Goal: Find contact information: Obtain details needed to contact an individual or organization

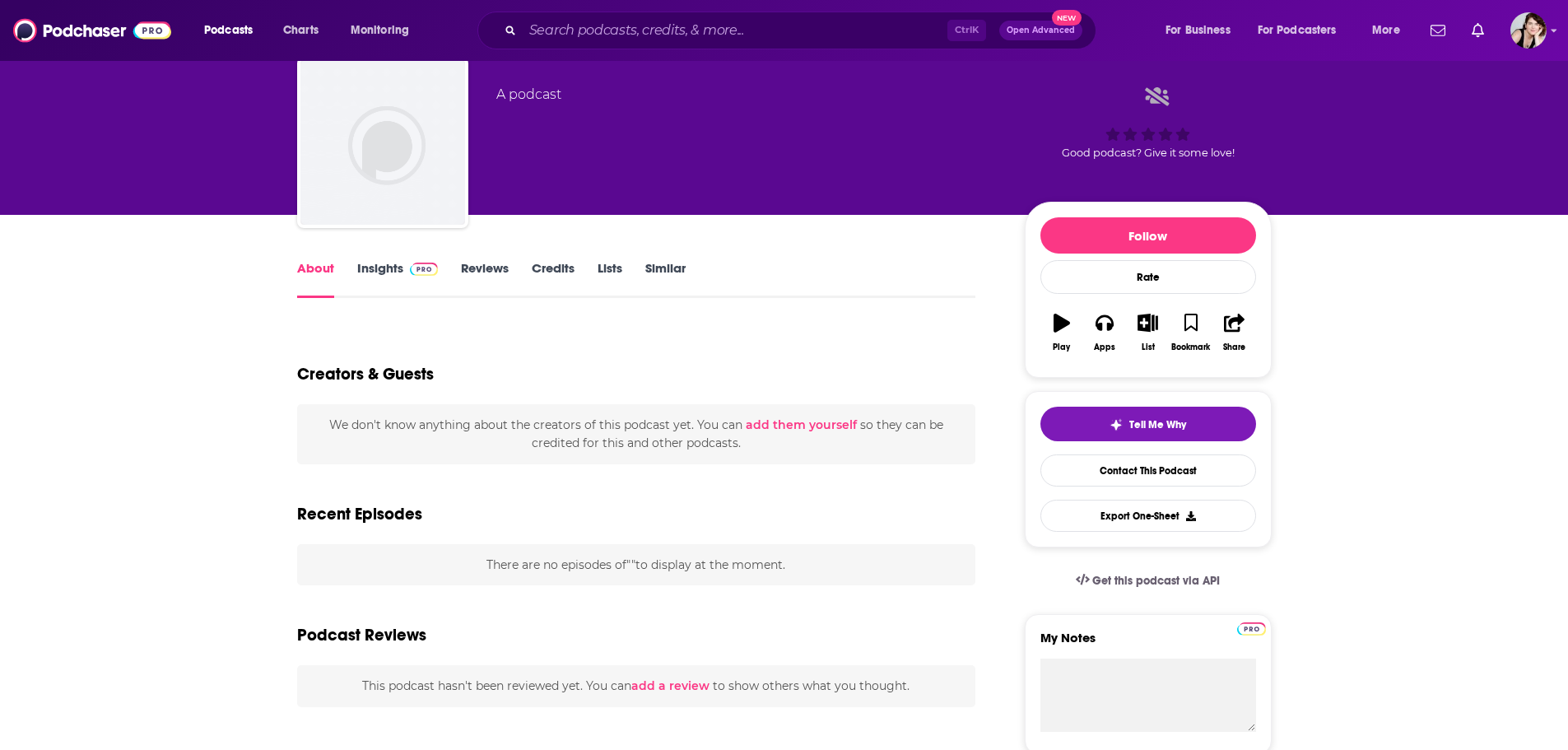
scroll to position [82, 0]
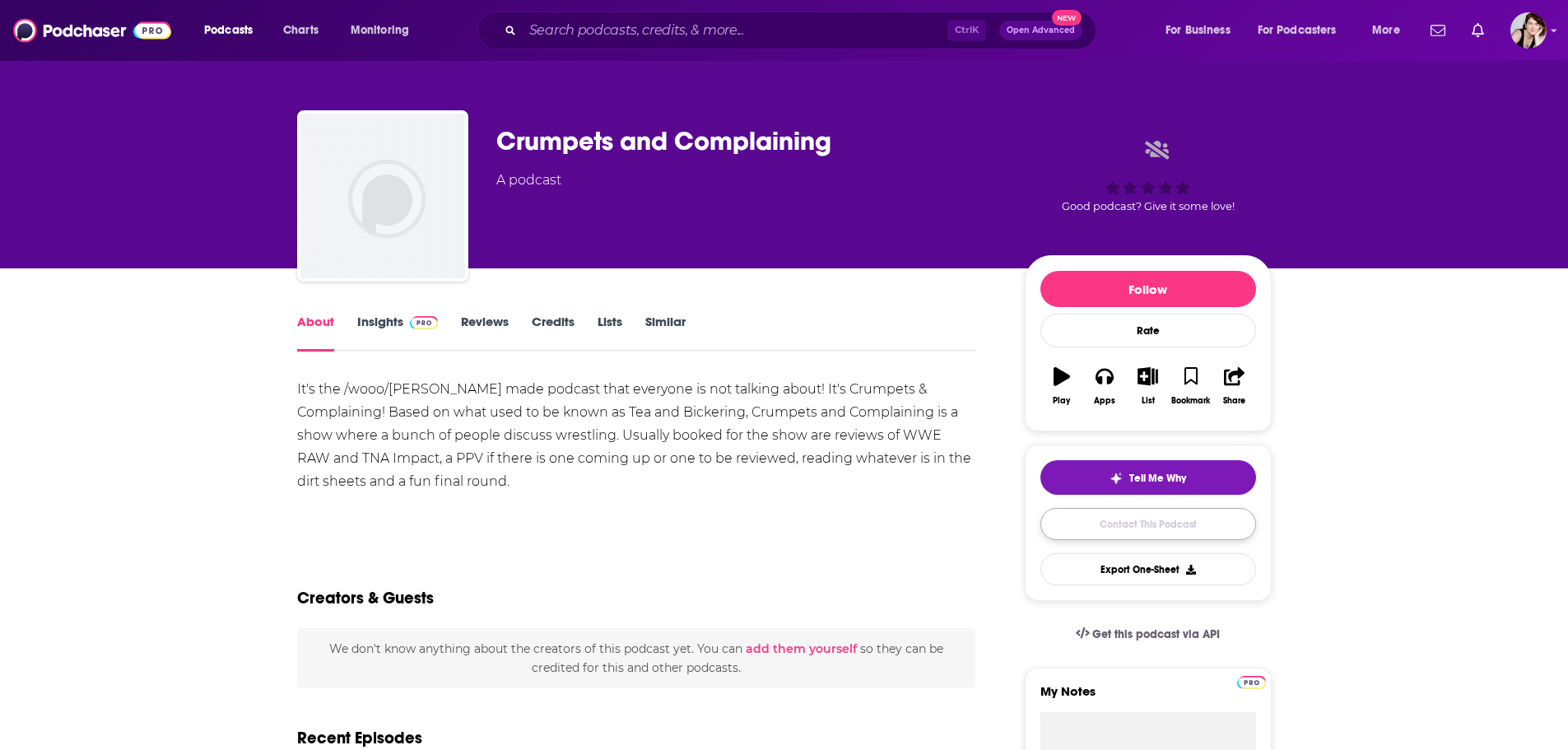
click at [1173, 524] on link "Contact This Podcast" at bounding box center [1148, 524] width 215 height 32
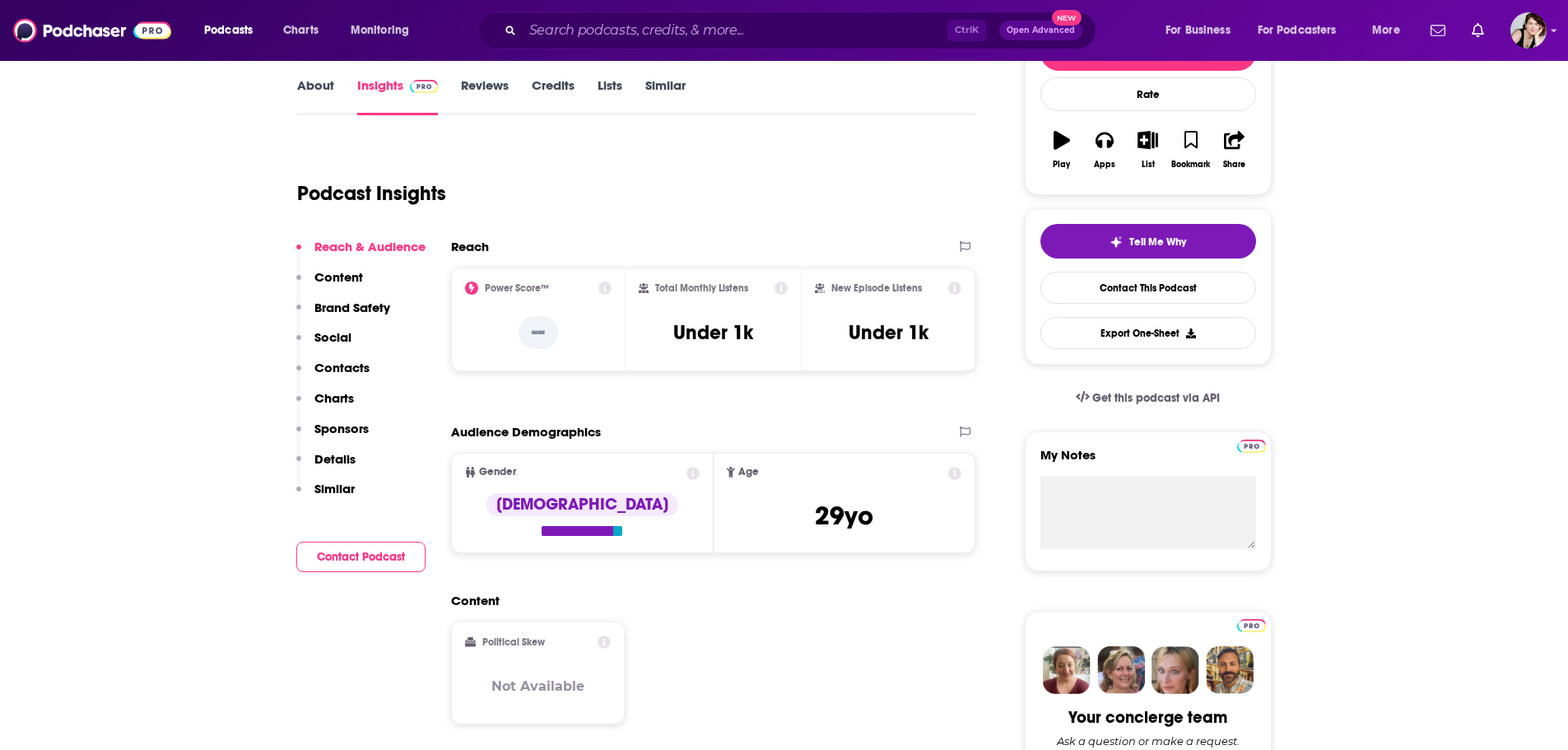
scroll to position [247, 0]
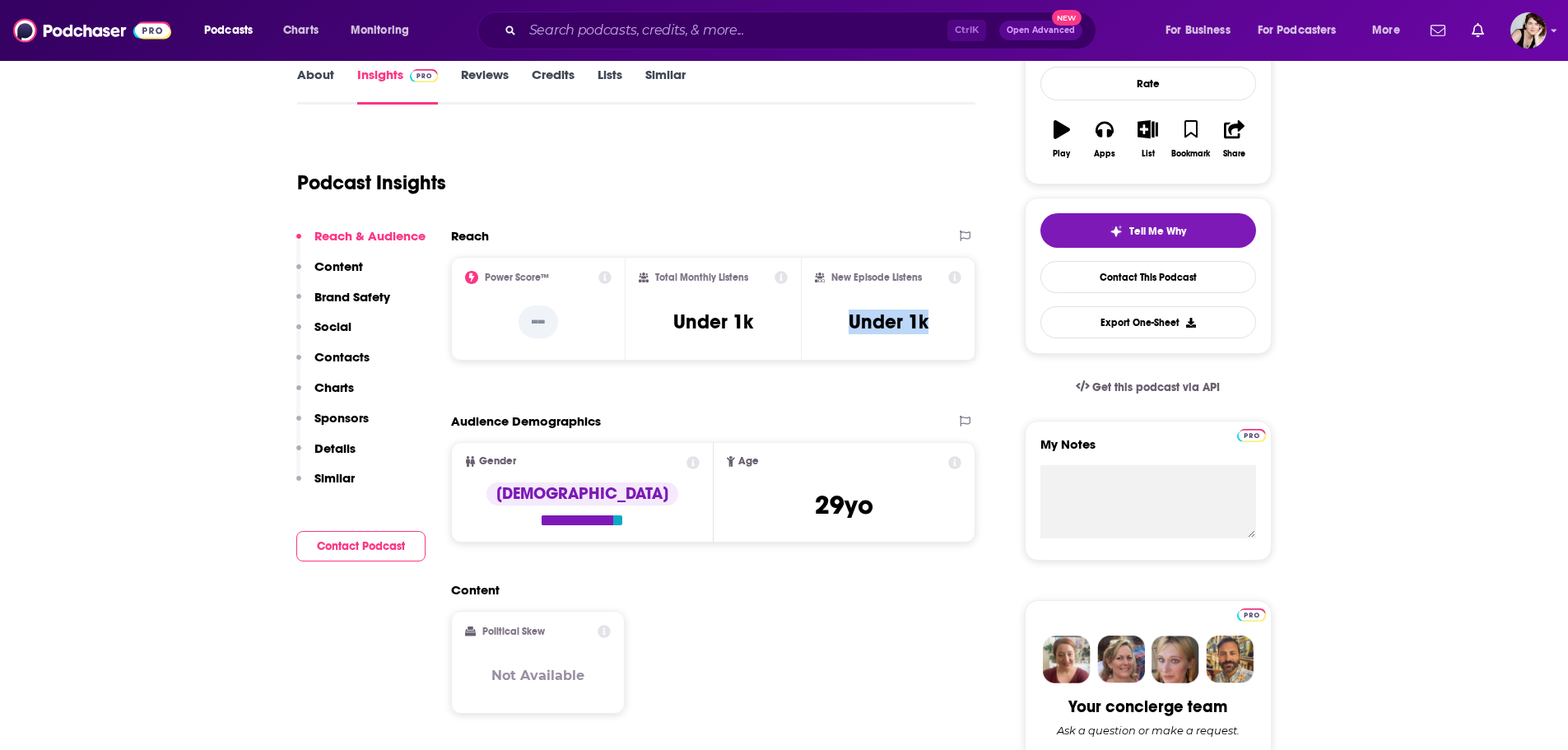
drag, startPoint x: 936, startPoint y: 323, endPoint x: 843, endPoint y: 328, distance: 93.1
click at [843, 328] on div "New Episode Listens Under 1k" at bounding box center [888, 308] width 147 height 76
copy h3 "Under 1k"
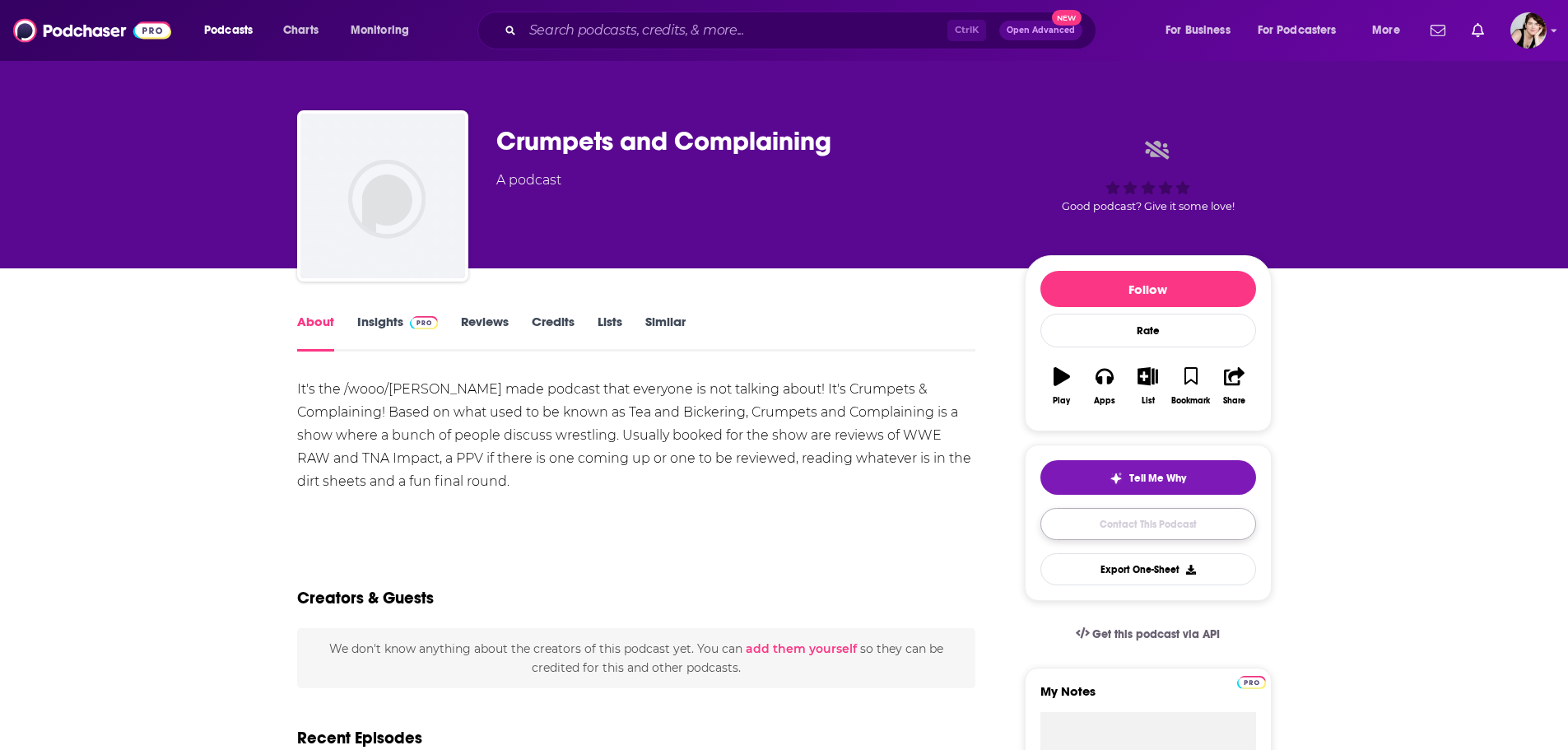
click at [1163, 517] on link "Contact This Podcast" at bounding box center [1148, 524] width 215 height 32
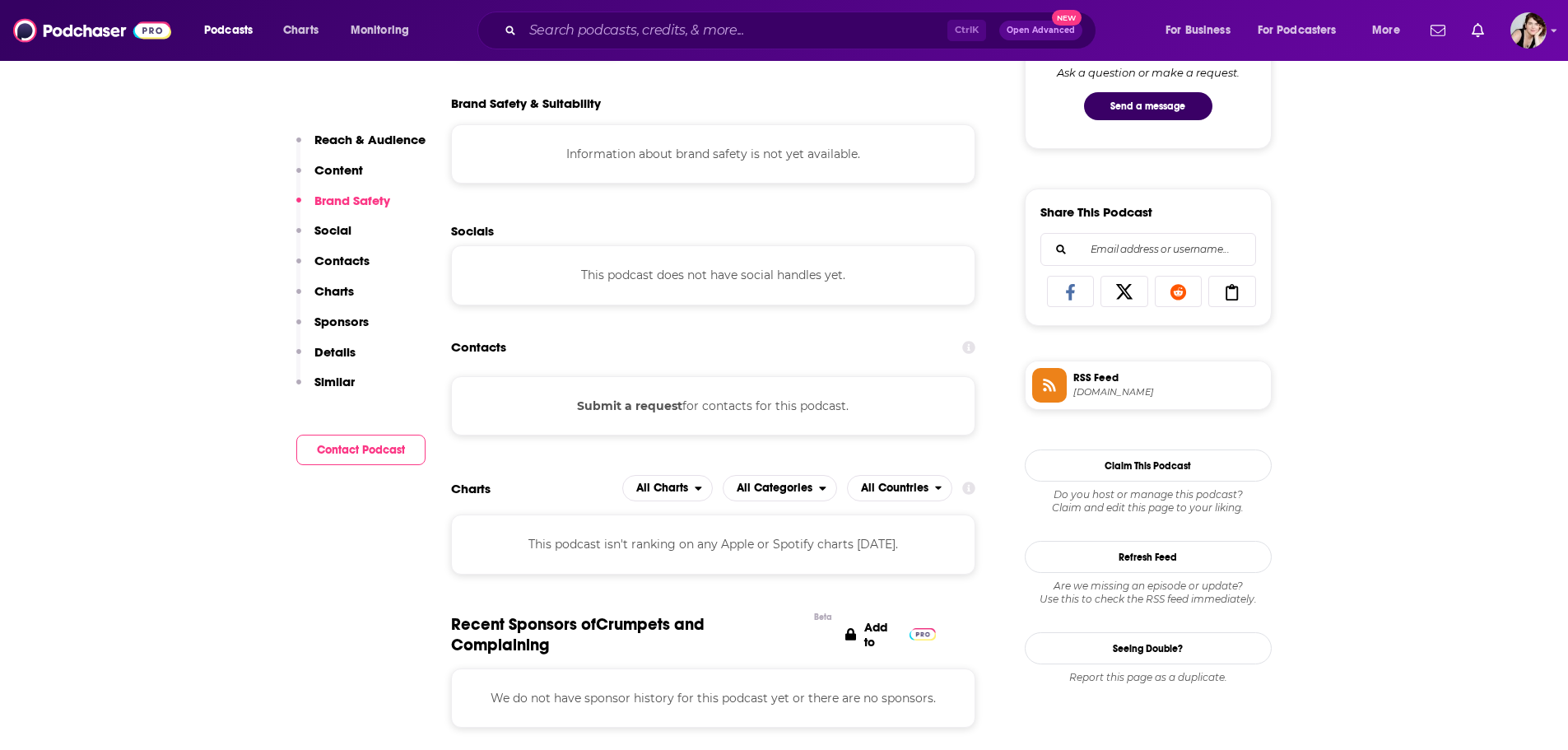
scroll to position [906, 0]
drag, startPoint x: 871, startPoint y: 407, endPoint x: 575, endPoint y: 403, distance: 296.0
click at [575, 403] on div "Submit a request for contacts for this podcast." at bounding box center [714, 405] width 526 height 59
copy div "Submit a request for contacts for this podcast."
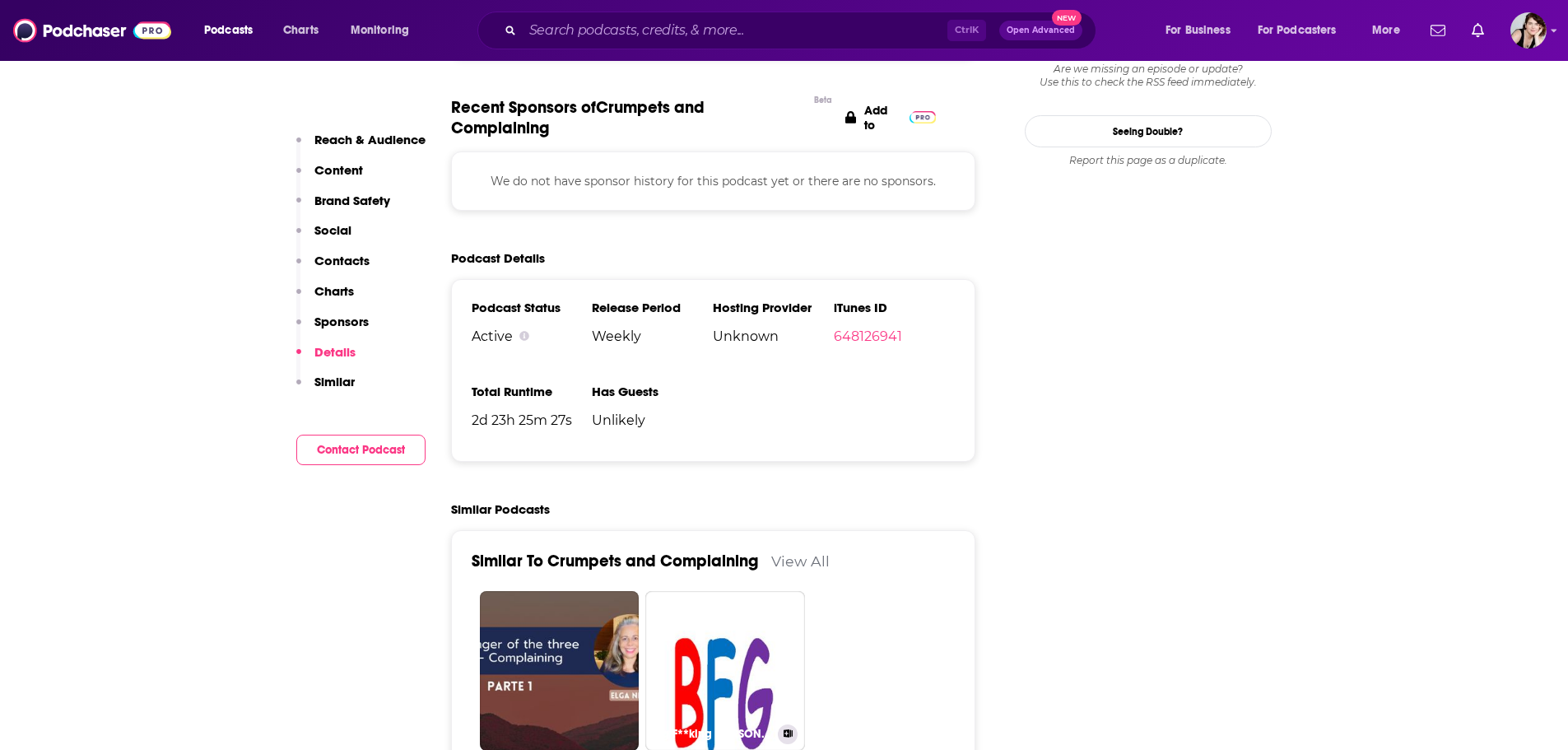
scroll to position [1400, 0]
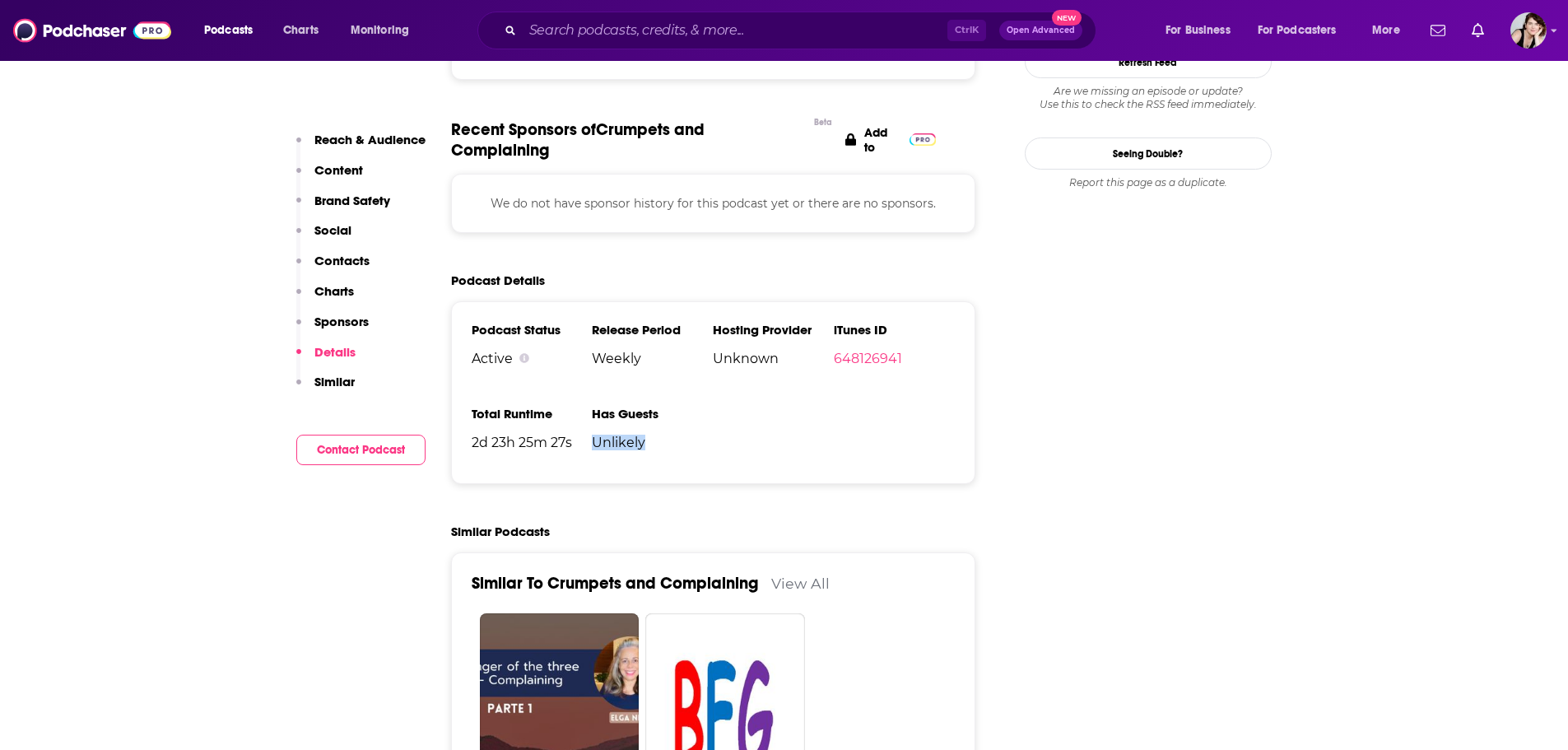
drag, startPoint x: 654, startPoint y: 445, endPoint x: 595, endPoint y: 443, distance: 59.0
click at [595, 443] on span "Unlikely" at bounding box center [652, 443] width 121 height 16
copy span "Unlikely"
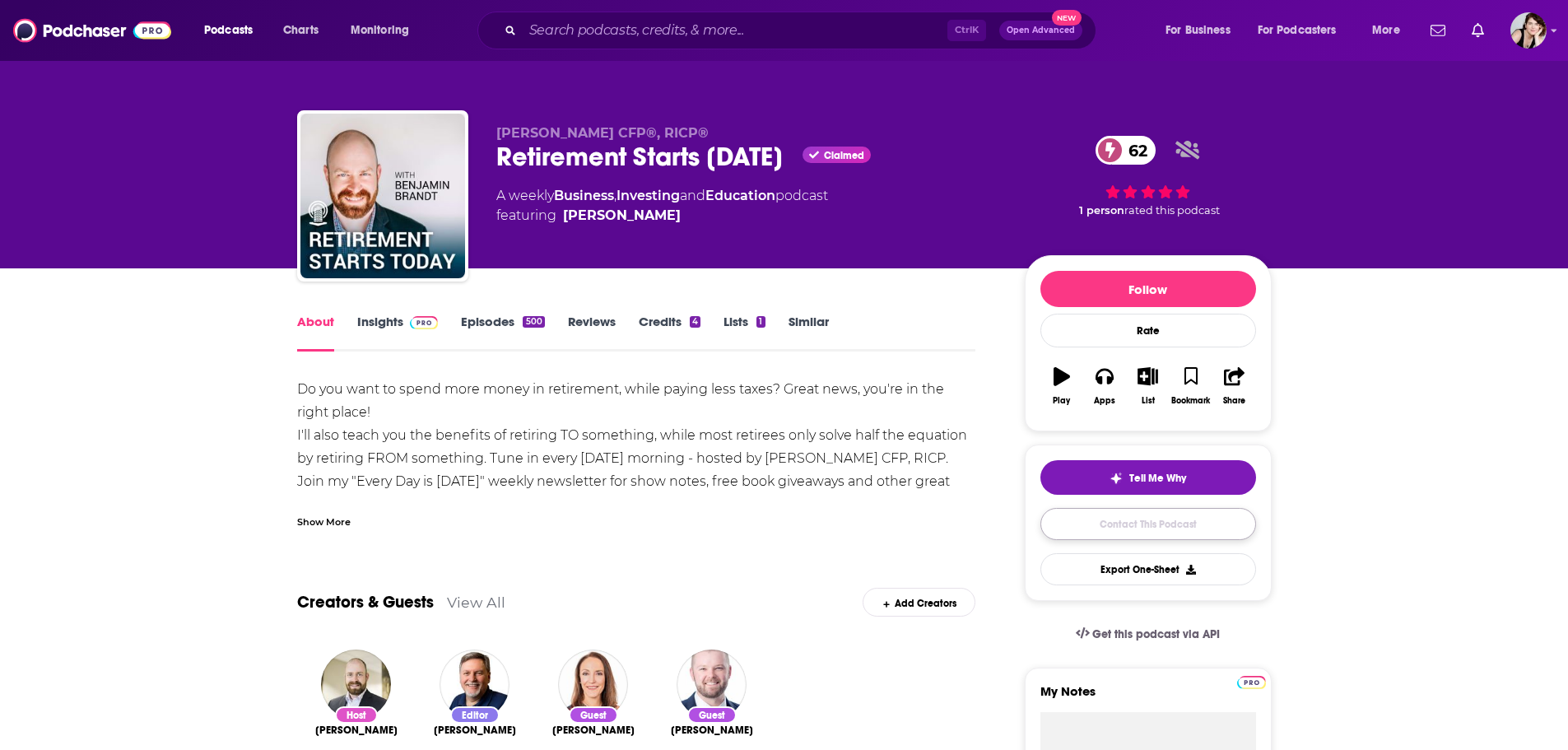
click at [1145, 521] on link "Contact This Podcast" at bounding box center [1148, 524] width 215 height 32
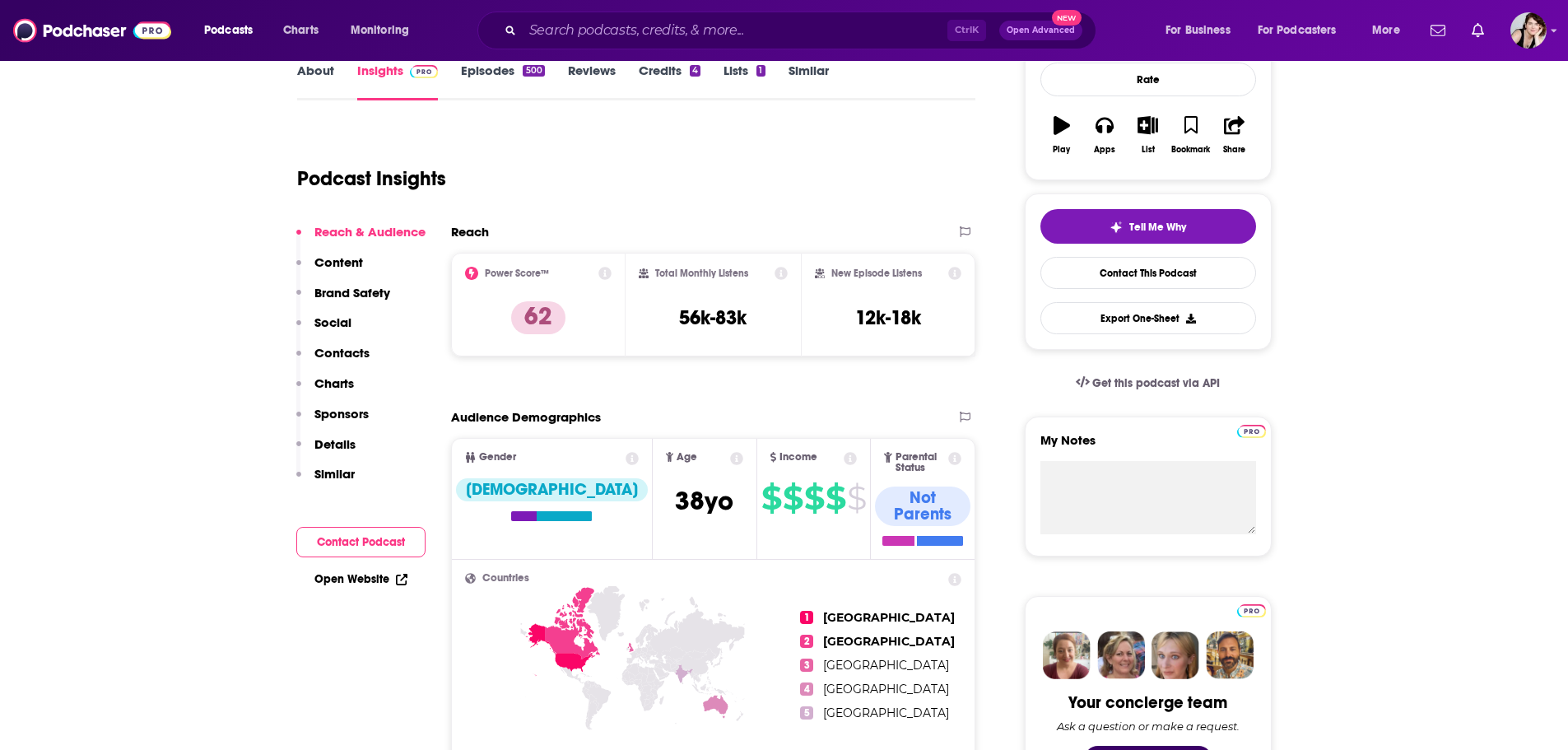
scroll to position [252, 0]
drag, startPoint x: 933, startPoint y: 316, endPoint x: 849, endPoint y: 316, distance: 84.0
click at [849, 316] on div "New Episode Listens 12k-18k" at bounding box center [888, 303] width 147 height 76
copy h3 "12k-18k"
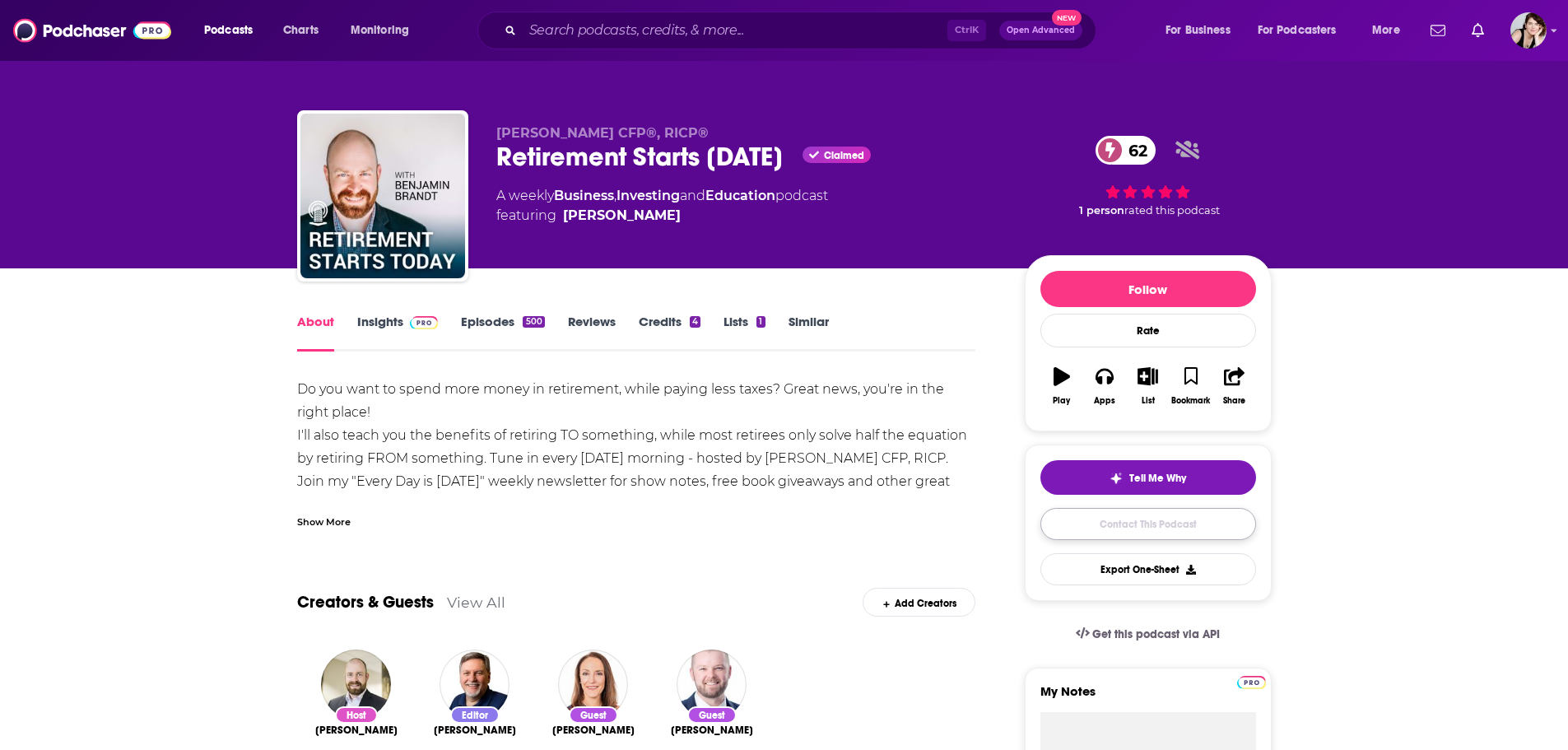
click at [1177, 517] on link "Contact This Podcast" at bounding box center [1148, 524] width 215 height 32
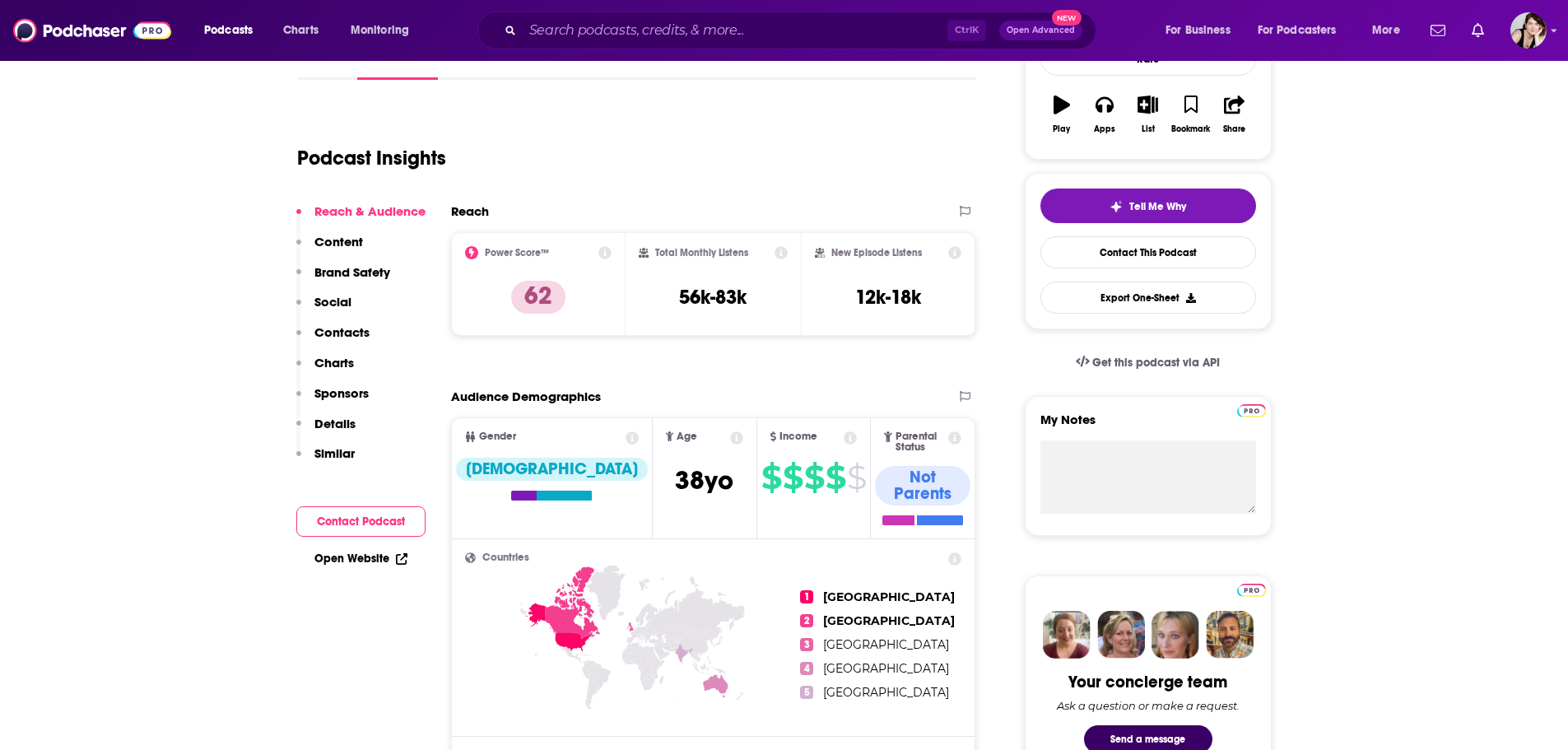
scroll to position [329, 0]
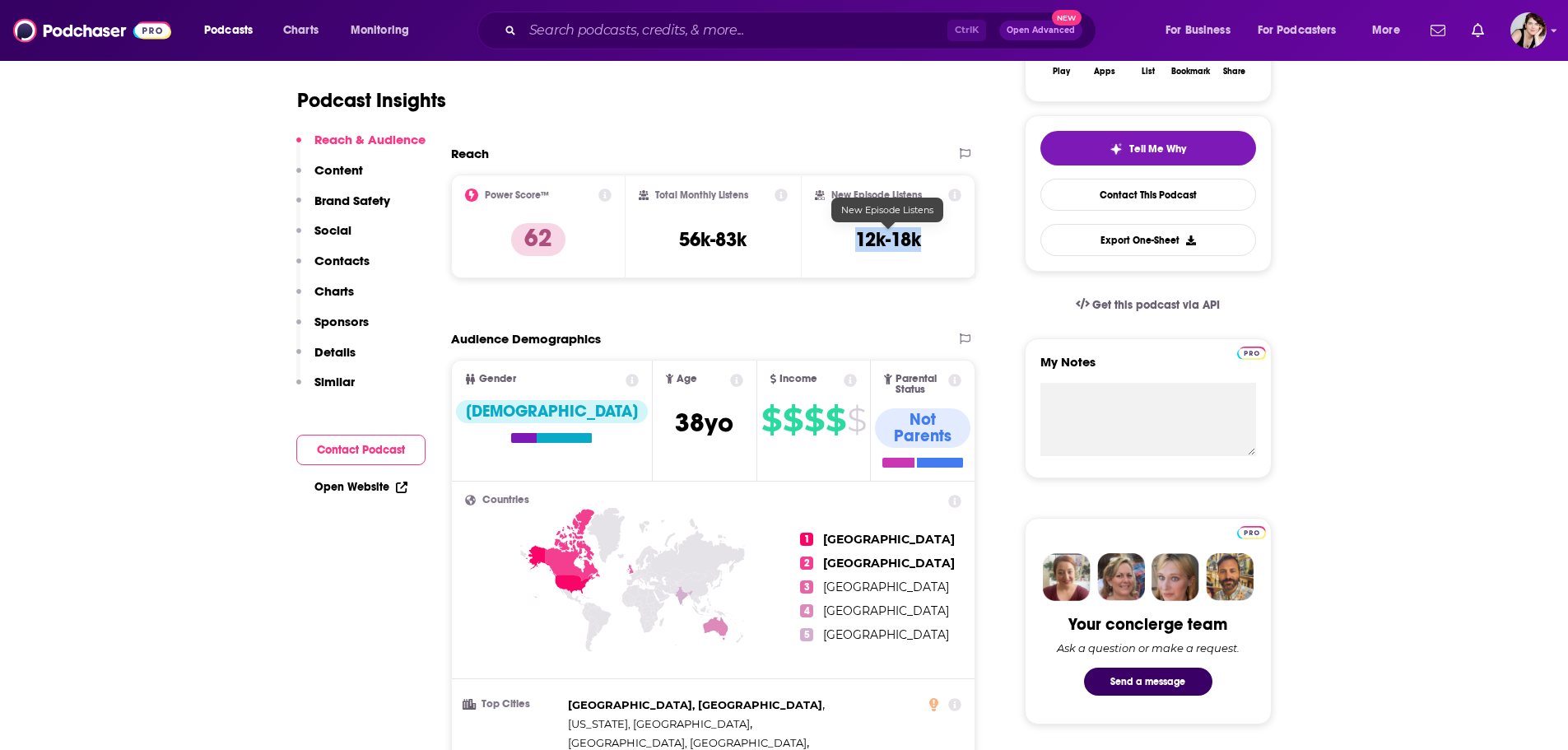
drag, startPoint x: 908, startPoint y: 235, endPoint x: 856, endPoint y: 238, distance: 52.1
click at [856, 238] on div "New Episode Listens 12k-18k" at bounding box center [888, 226] width 147 height 76
copy h3 "12k-18k"
drag, startPoint x: 557, startPoint y: 234, endPoint x: 521, endPoint y: 235, distance: 36.0
click at [521, 235] on p "62" at bounding box center [537, 239] width 54 height 33
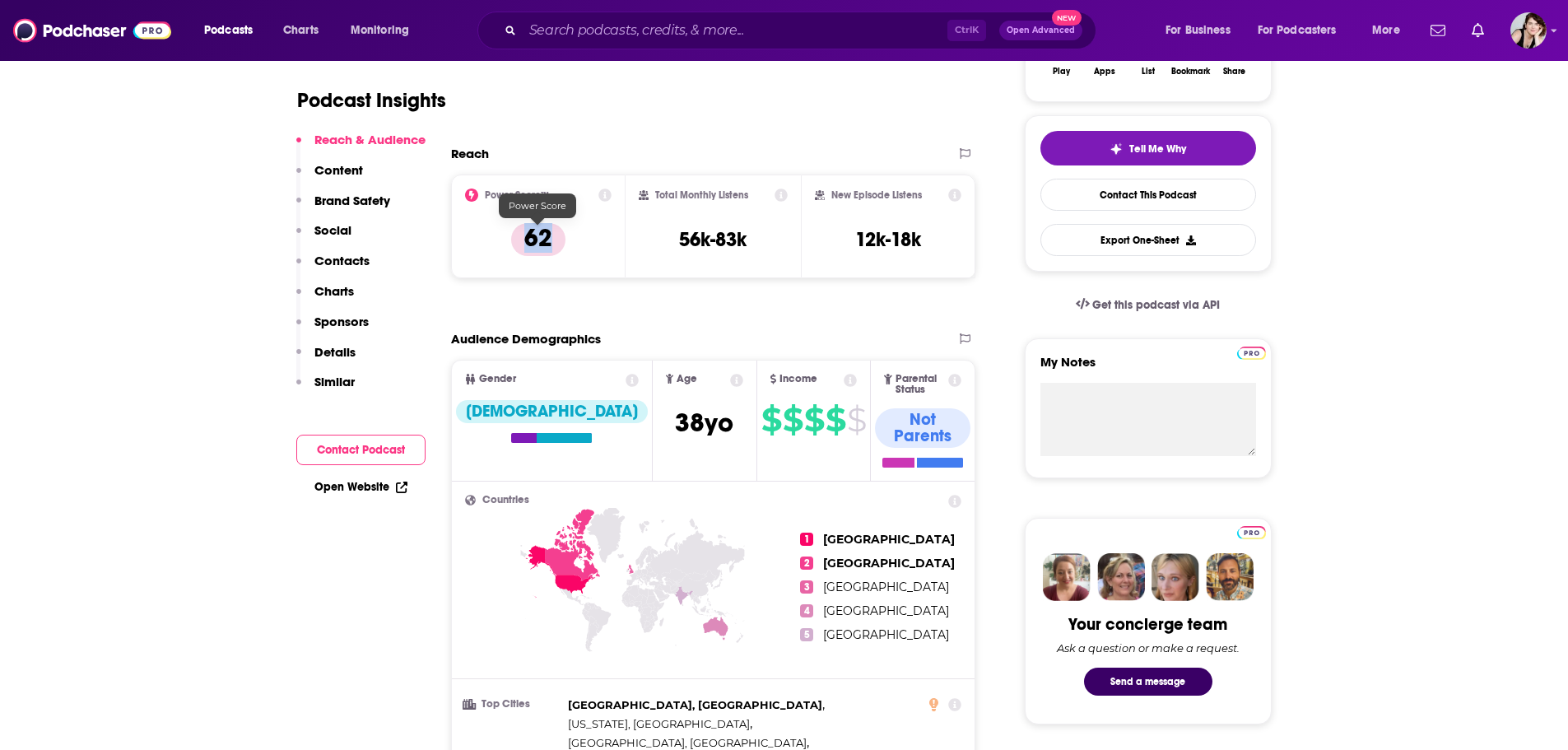
copy p "62"
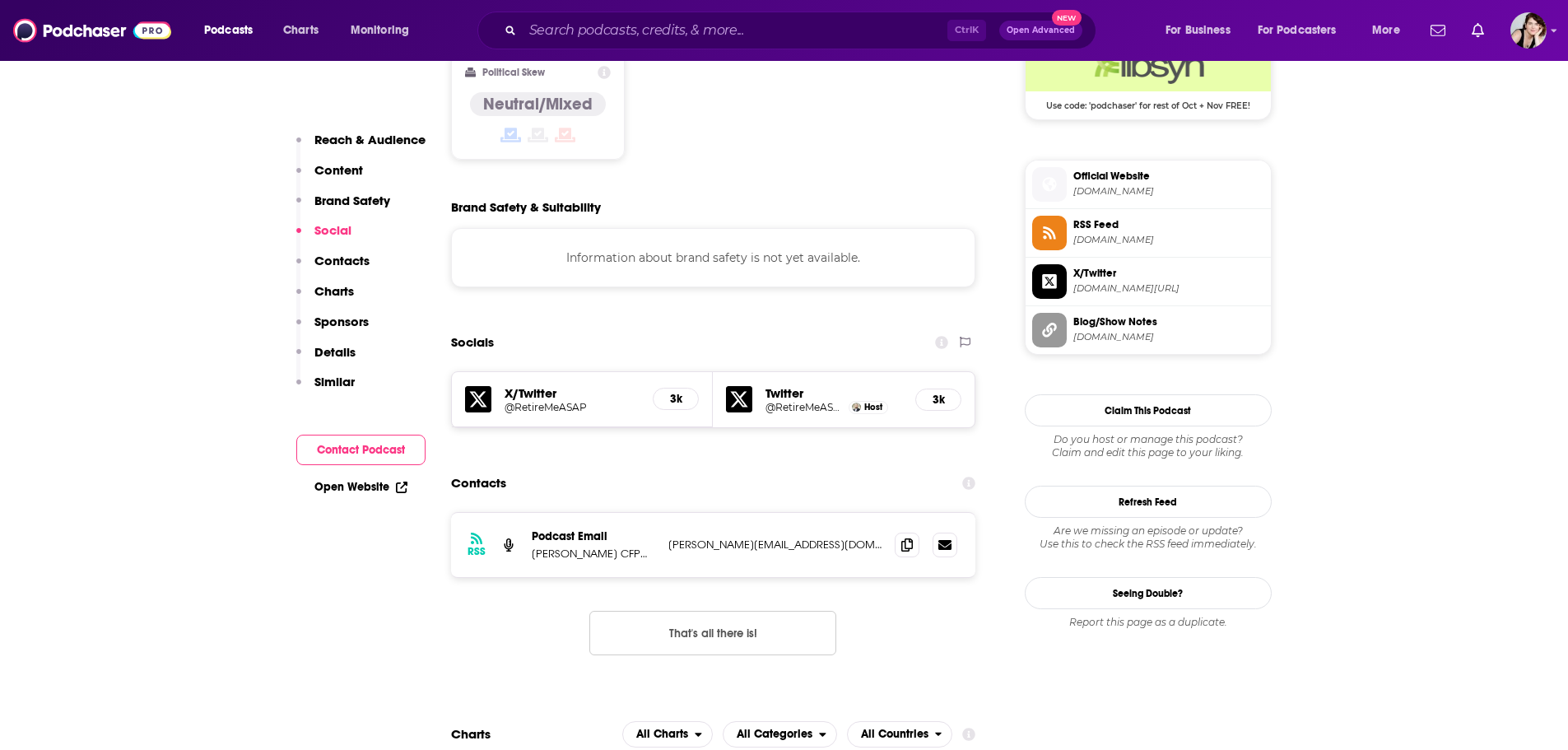
scroll to position [1482, 0]
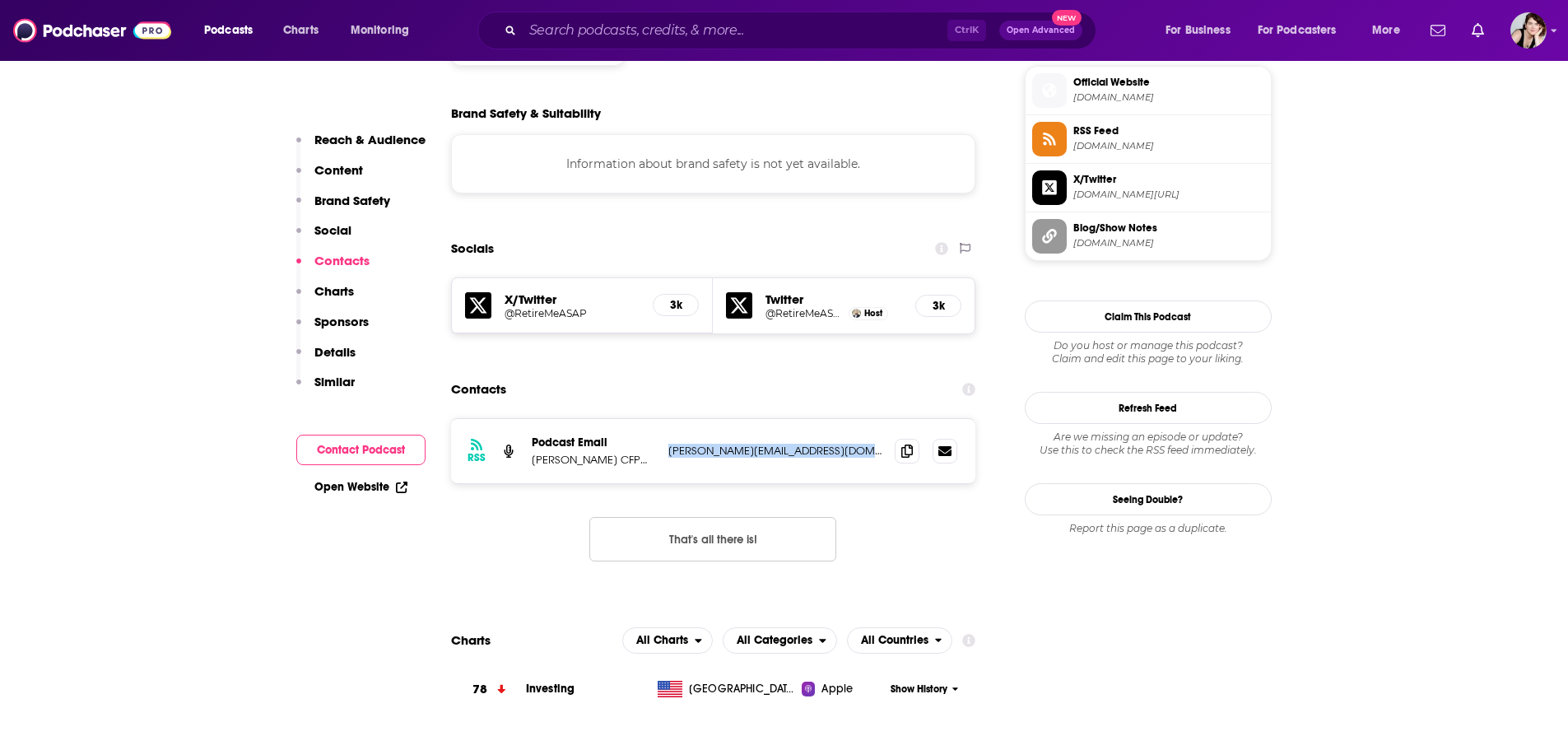
drag, startPoint x: 859, startPoint y: 332, endPoint x: 669, endPoint y: 339, distance: 190.1
click at [669, 444] on p "benjamin@retirementstartstoday.com" at bounding box center [776, 451] width 214 height 14
copy p "benjamin@retirementstartstoday.com"
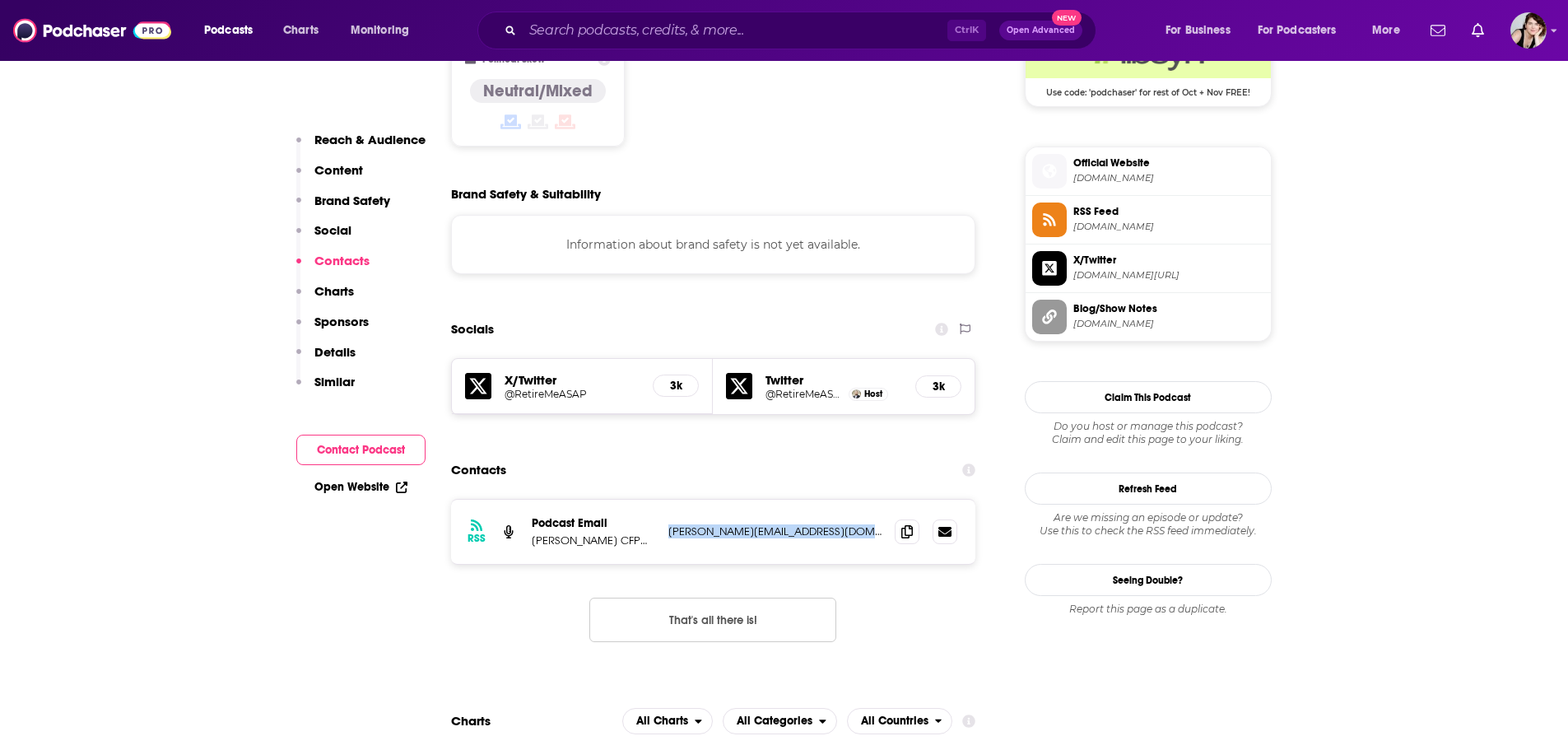
scroll to position [1400, 0]
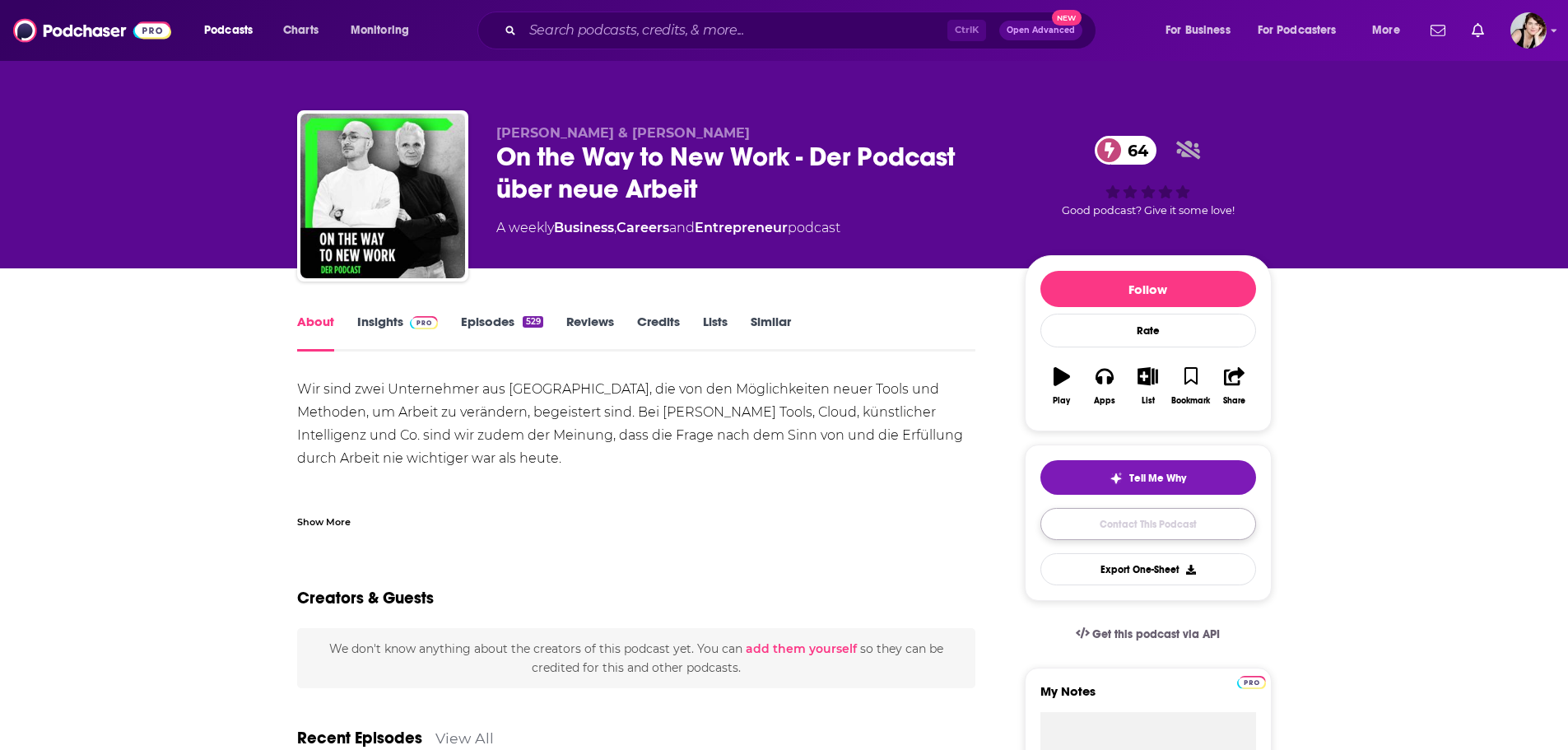
click at [1155, 521] on link "Contact This Podcast" at bounding box center [1148, 524] width 215 height 32
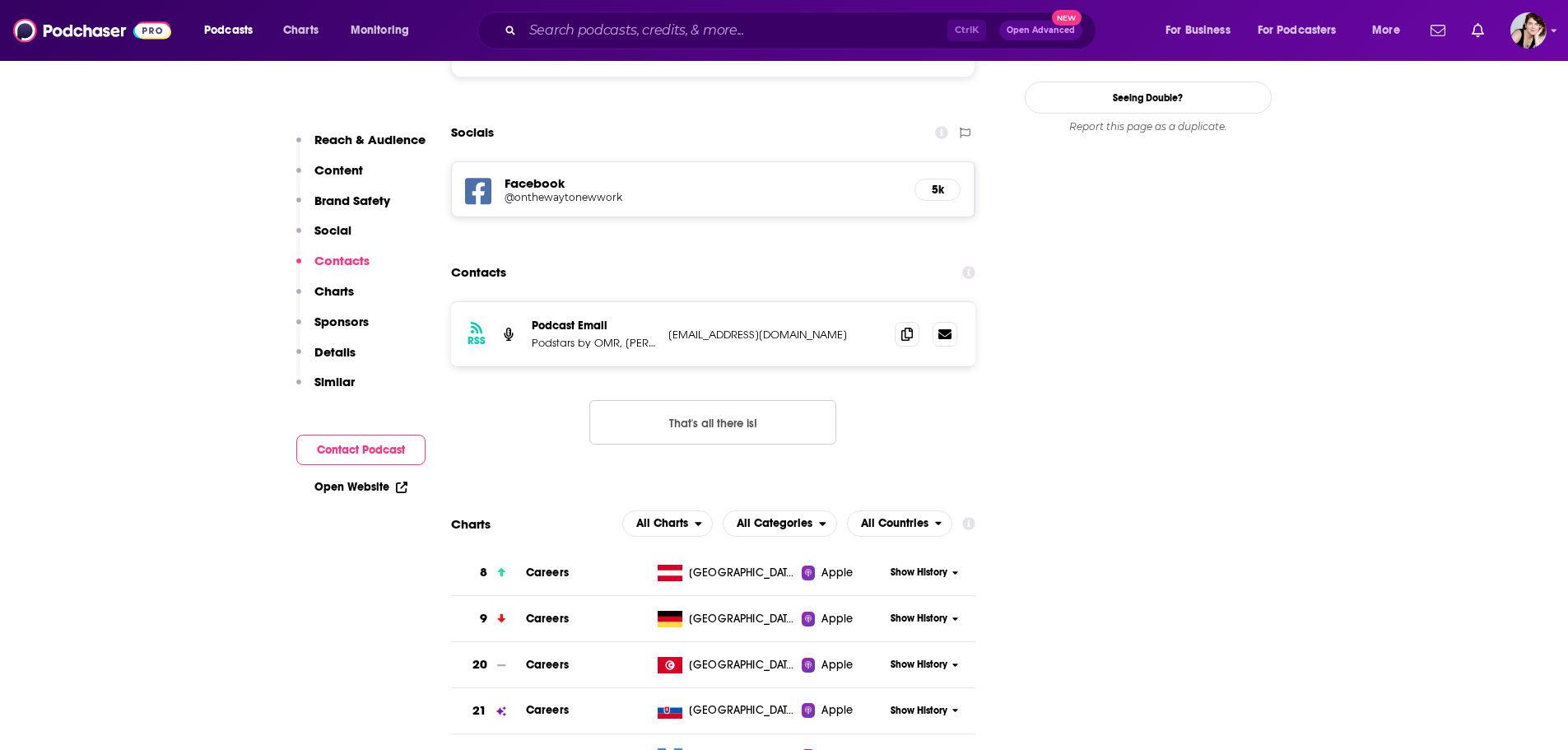
scroll to position [1505, 0]
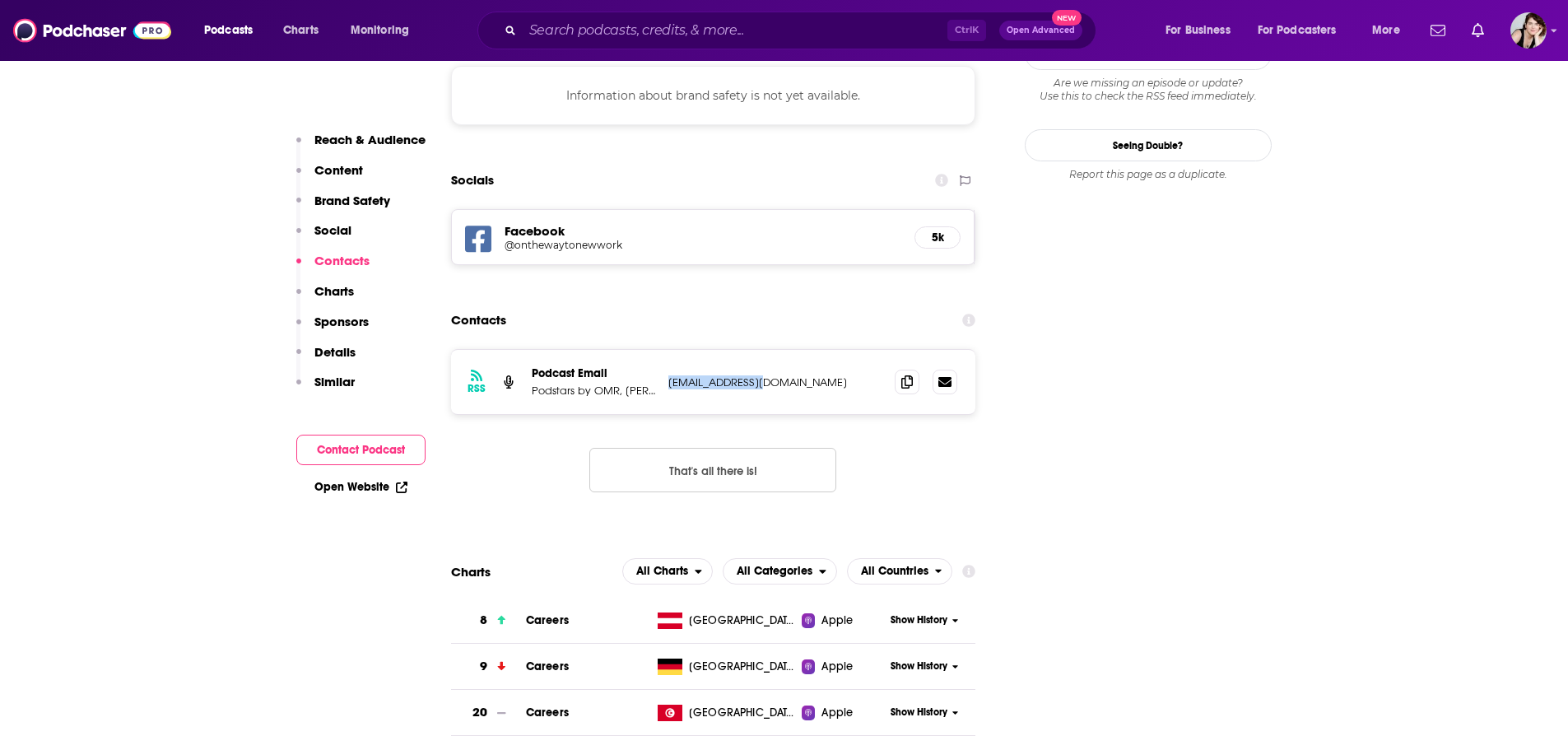
drag, startPoint x: 777, startPoint y: 321, endPoint x: 666, endPoint y: 326, distance: 111.1
click at [666, 350] on div "RSS Podcast Email Podstars by OMR, Max Mundhenke podstars@omr.com podstars@omr.…" at bounding box center [714, 381] width 526 height 64
copy p "podstars@omr.com"
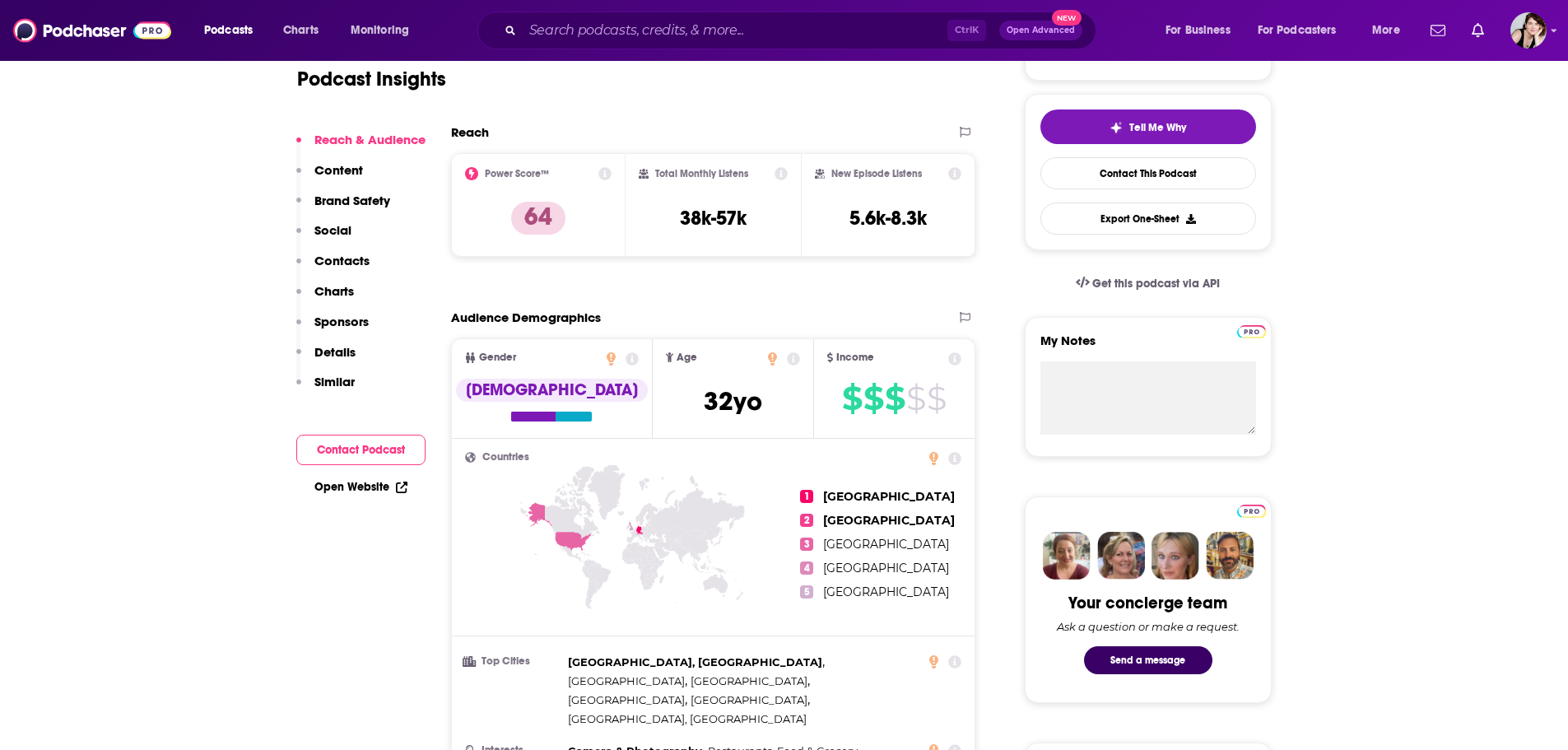
scroll to position [353, 0]
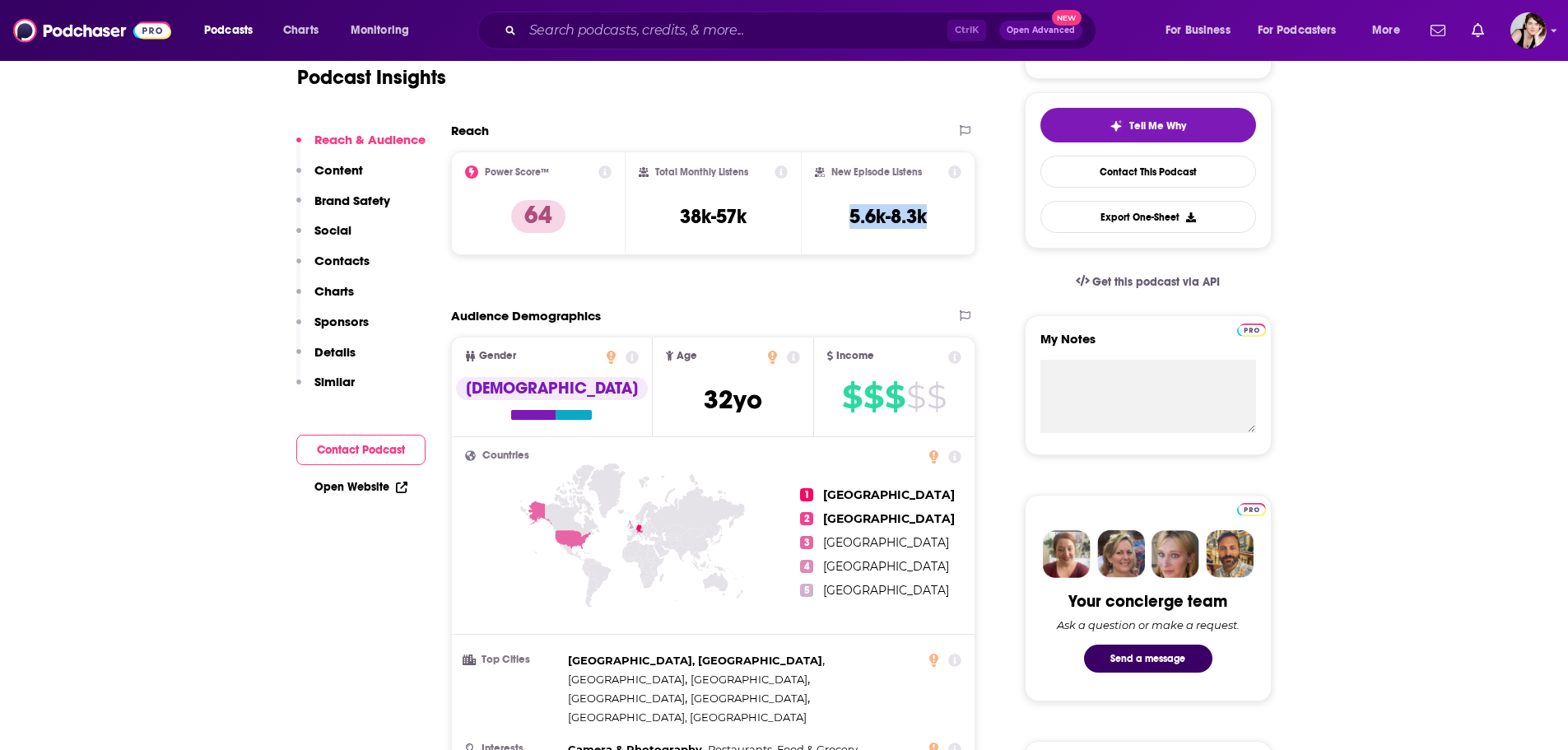
drag, startPoint x: 941, startPoint y: 215, endPoint x: 833, endPoint y: 215, distance: 108.0
click at [833, 215] on div "New Episode Listens 5.6k-8.3k" at bounding box center [888, 203] width 147 height 76
copy h3 "5.6k-8.3k"
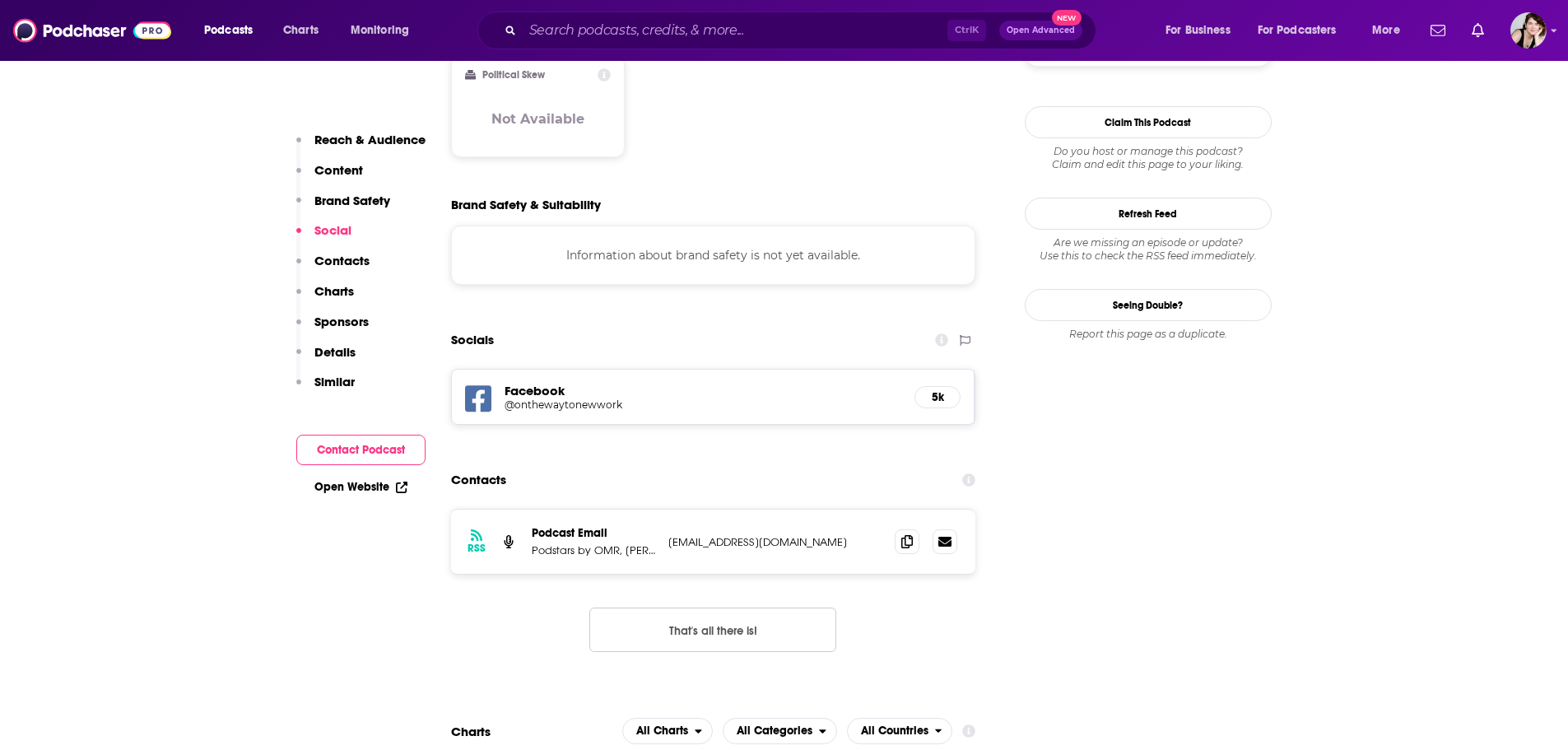
scroll to position [1423, 0]
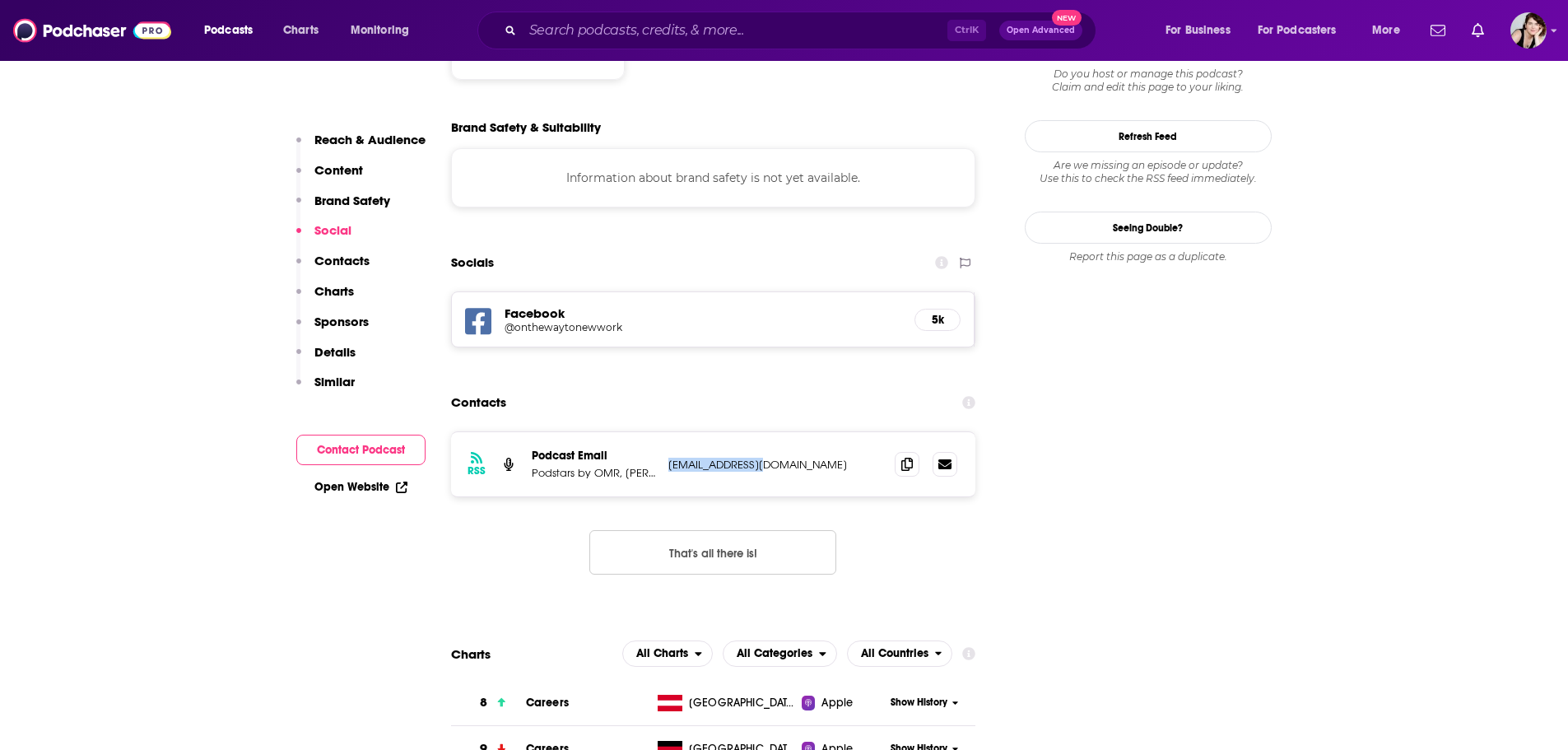
drag, startPoint x: 790, startPoint y: 406, endPoint x: 667, endPoint y: 413, distance: 123.2
click at [667, 432] on div "RSS Podcast Email Podstars by OMR, Max Mundhenke podstars@omr.com podstars@omr.…" at bounding box center [714, 463] width 526 height 64
copy p "podstars@omr.com"
